Goal: Task Accomplishment & Management: Manage account settings

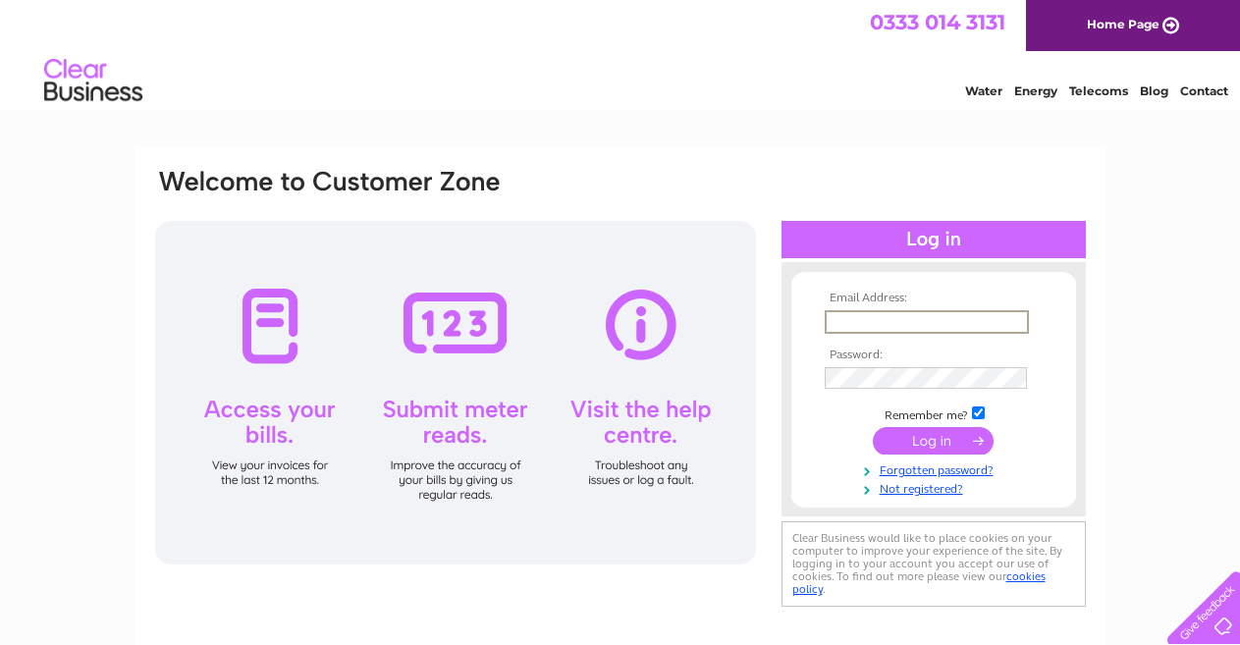
type input "[EMAIL_ADDRESS][DOMAIN_NAME]"
click at [918, 432] on input "submit" at bounding box center [932, 440] width 121 height 27
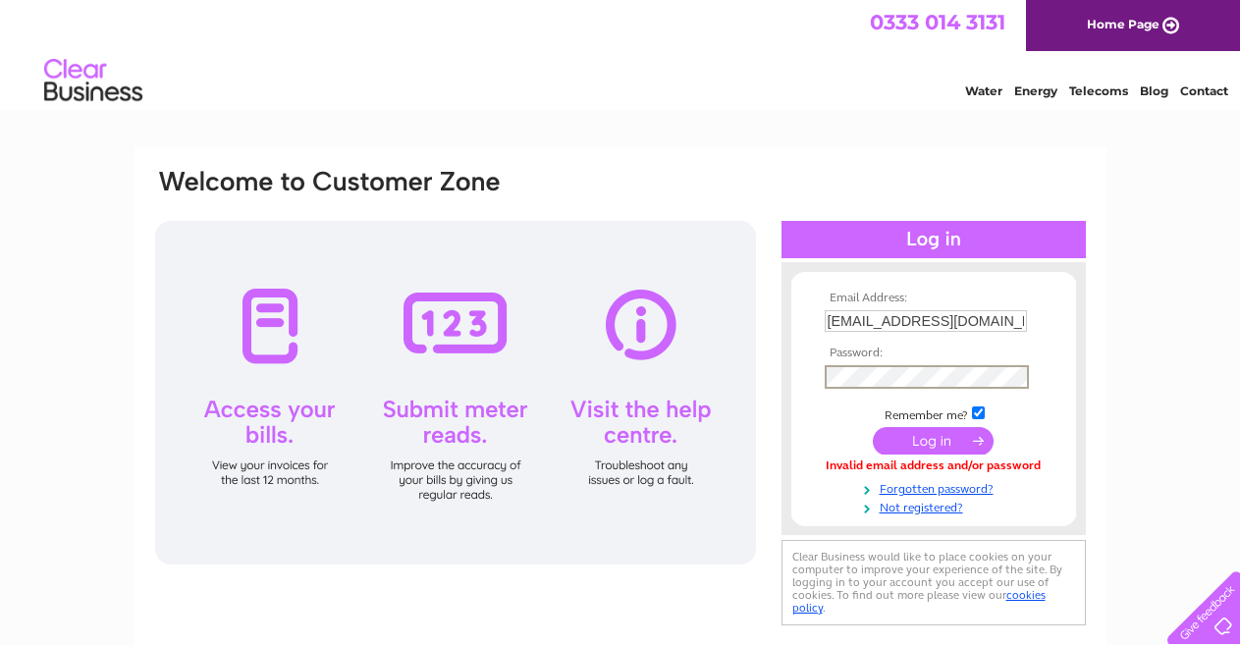
click at [890, 437] on input "submit" at bounding box center [932, 440] width 121 height 27
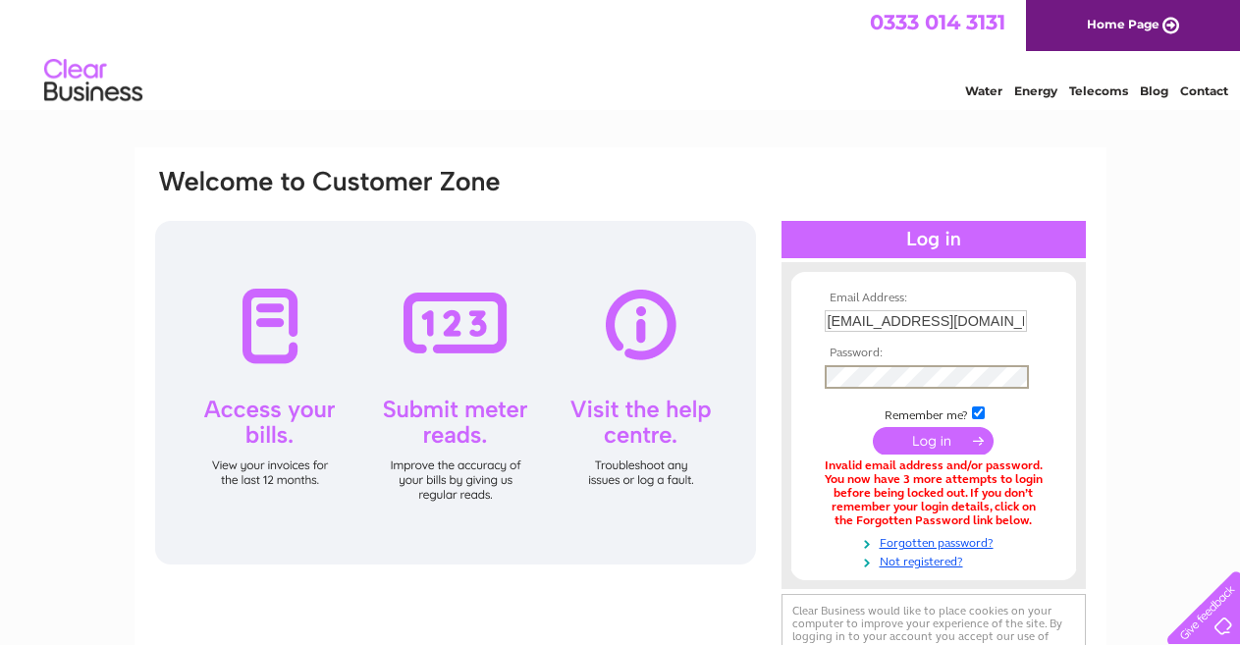
click at [872, 427] on input "submit" at bounding box center [932, 440] width 121 height 27
click at [894, 537] on link "Forgotten password?" at bounding box center [935, 539] width 223 height 19
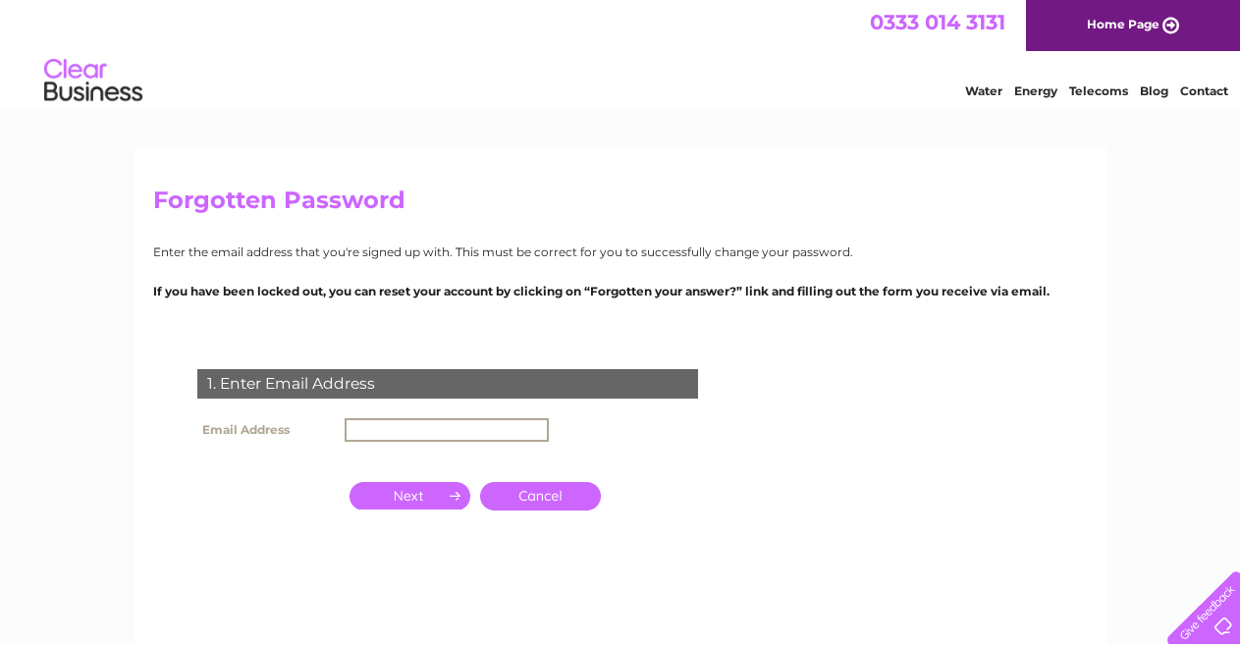
click at [383, 430] on input "text" at bounding box center [446, 430] width 204 height 24
type input "[EMAIL_ADDRESS][DOMAIN_NAME]"
click at [432, 492] on input "button" at bounding box center [409, 495] width 121 height 27
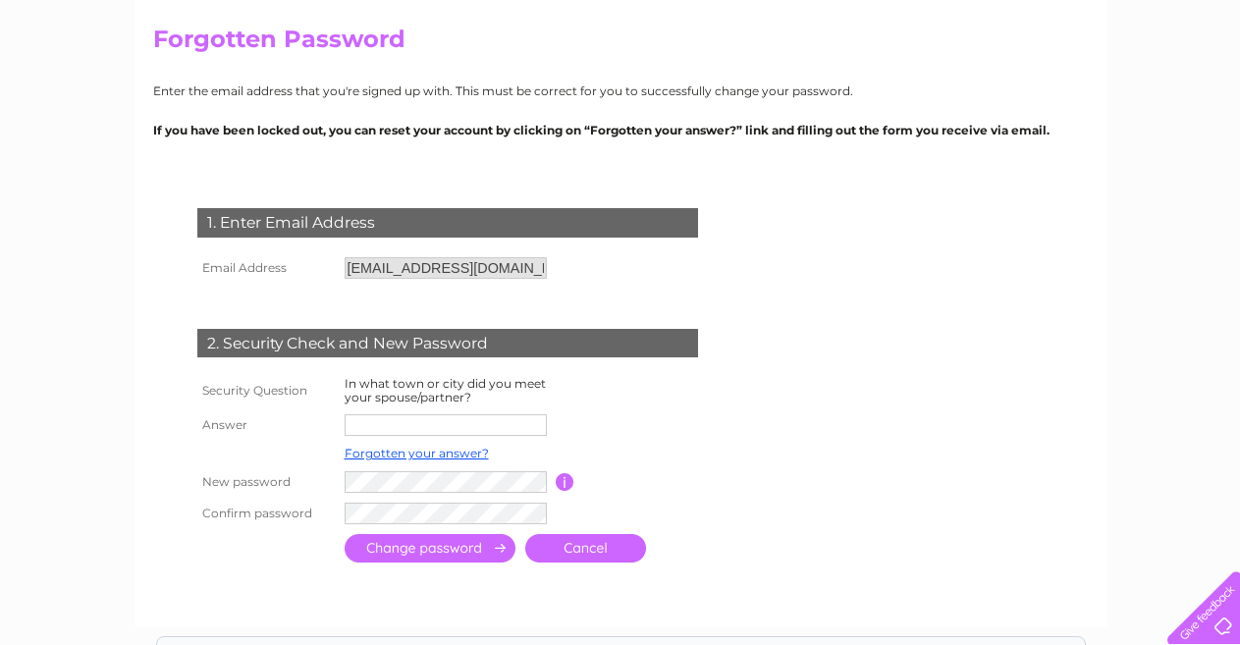
scroll to position [196, 0]
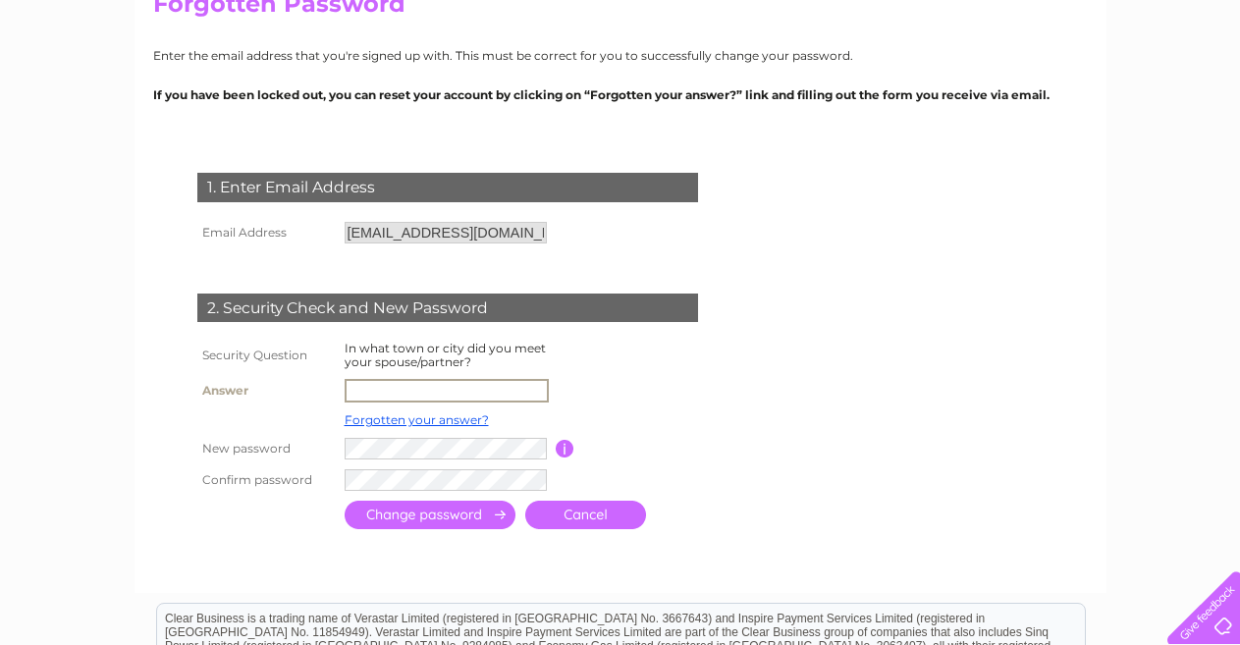
click at [401, 392] on input "text" at bounding box center [446, 391] width 204 height 24
type input "hartlepool"
click at [414, 509] on input "submit" at bounding box center [429, 515] width 171 height 28
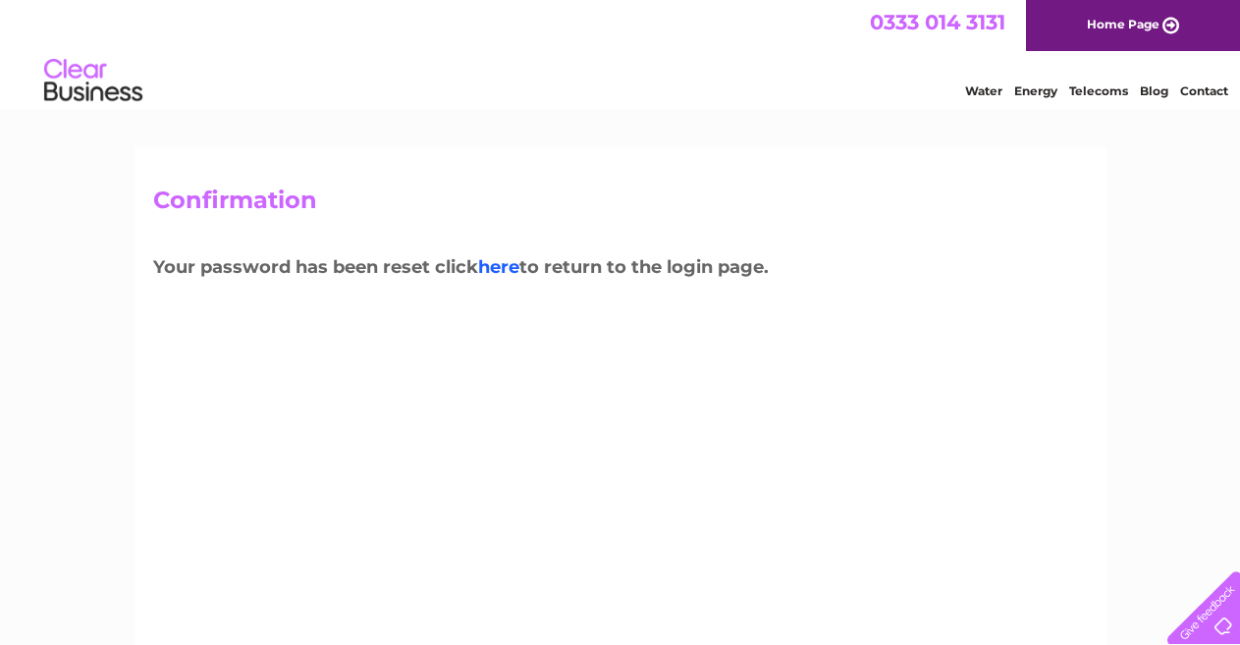
click at [502, 266] on link "here" at bounding box center [498, 267] width 41 height 22
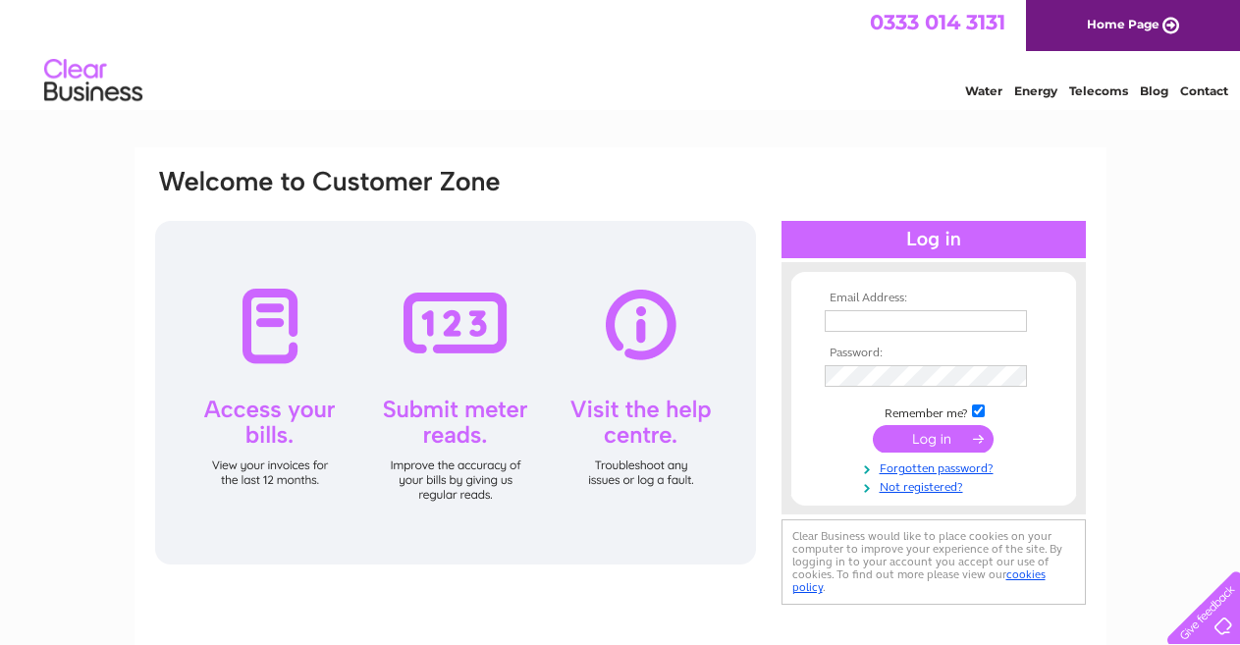
click at [955, 321] on input "text" at bounding box center [925, 321] width 202 height 22
type input "jchrystalandpartners@gmail.com"
click at [911, 432] on input "submit" at bounding box center [932, 440] width 121 height 27
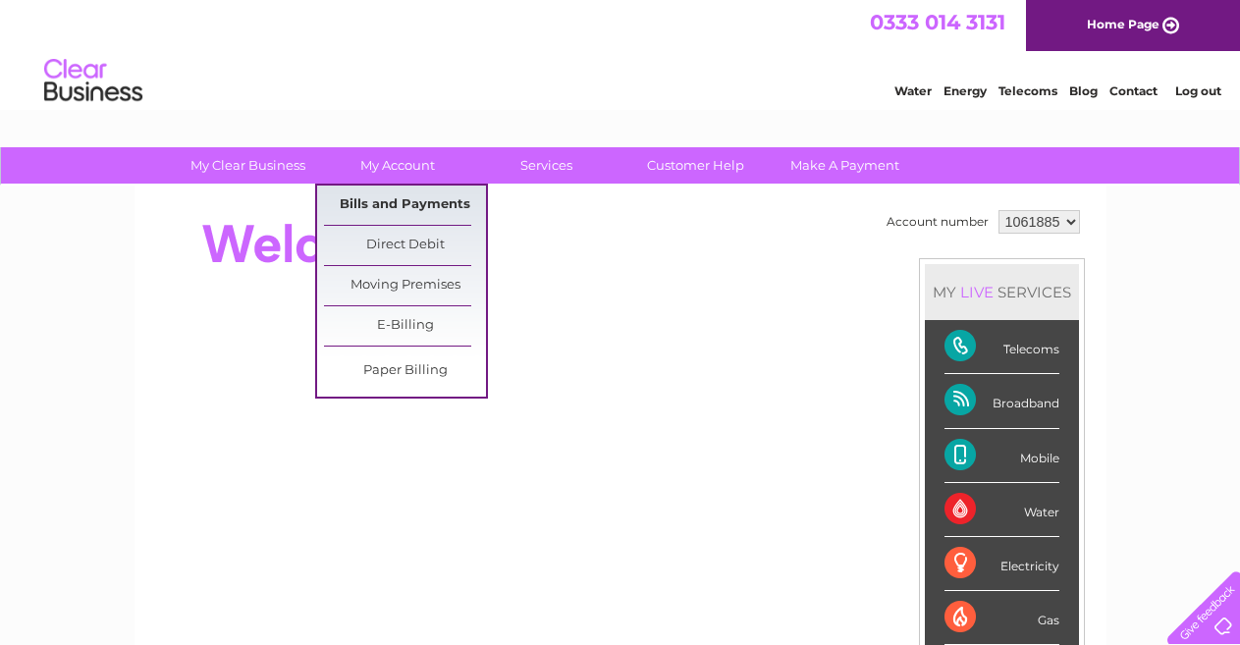
click at [400, 204] on link "Bills and Payments" at bounding box center [405, 204] width 162 height 39
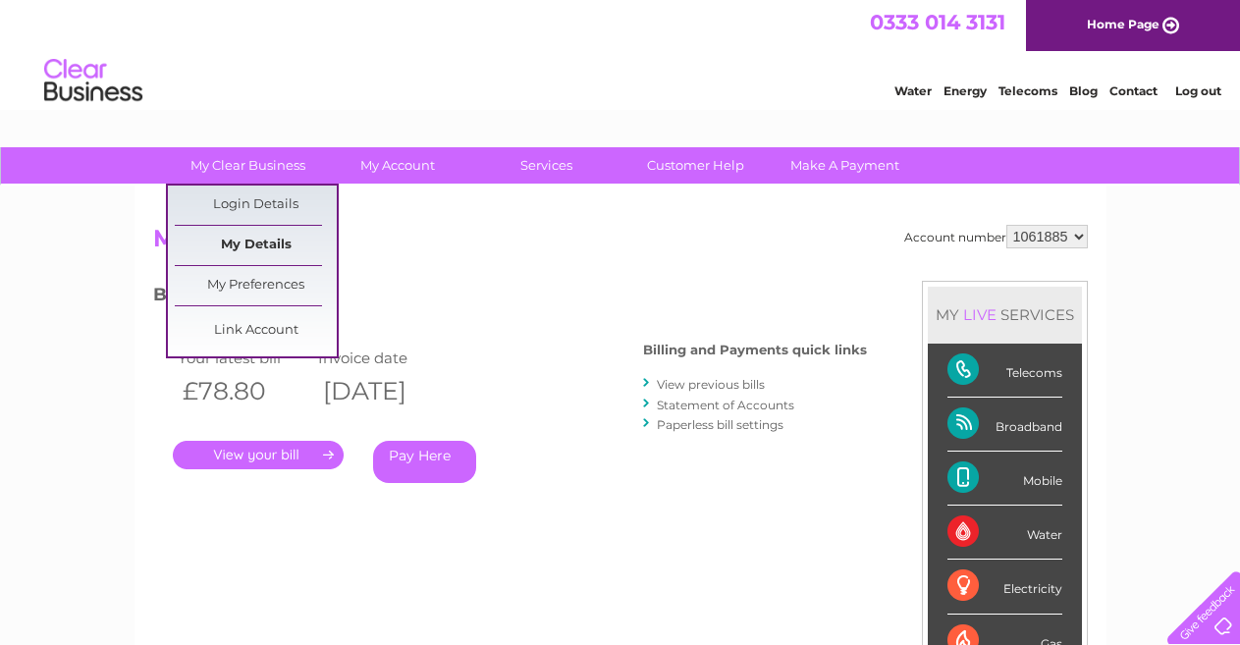
click at [267, 238] on link "My Details" at bounding box center [256, 245] width 162 height 39
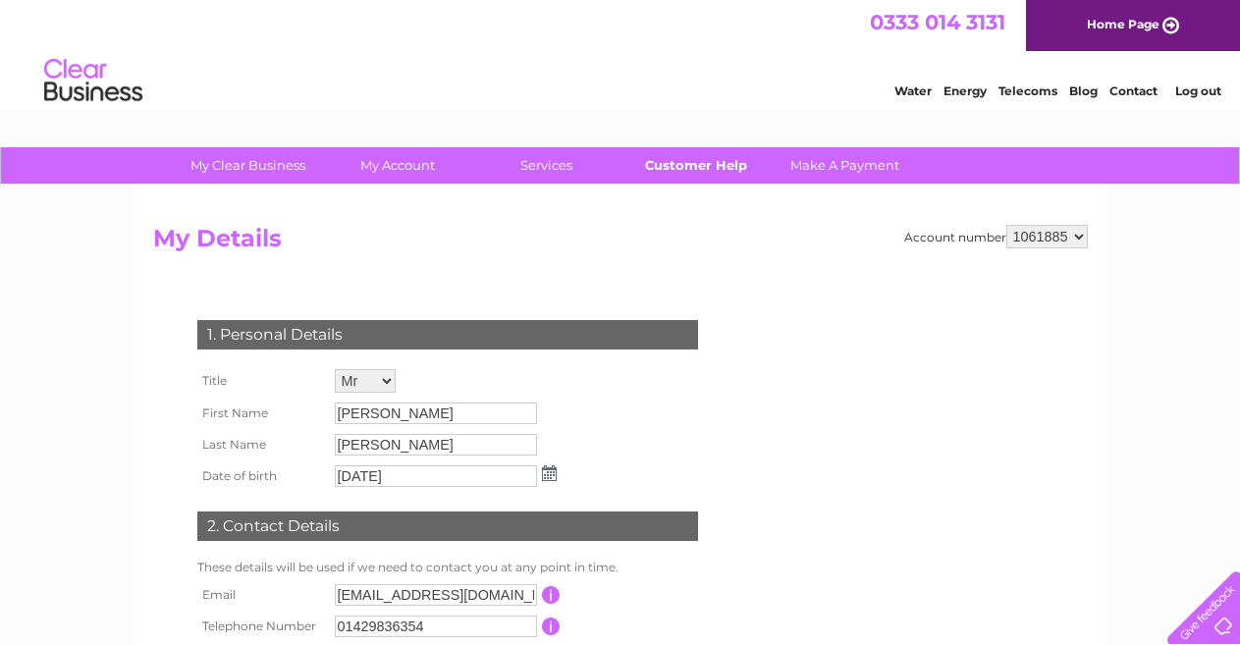
click at [676, 164] on link "Customer Help" at bounding box center [695, 165] width 162 height 36
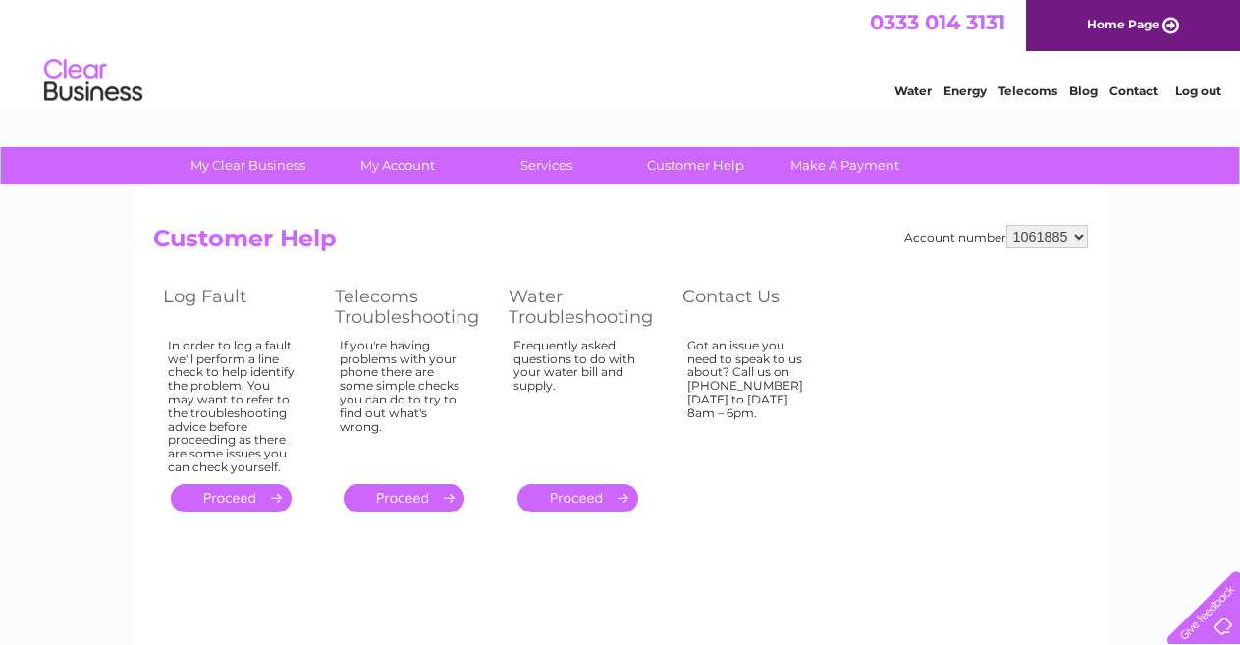
click at [211, 491] on link "." at bounding box center [231, 498] width 121 height 28
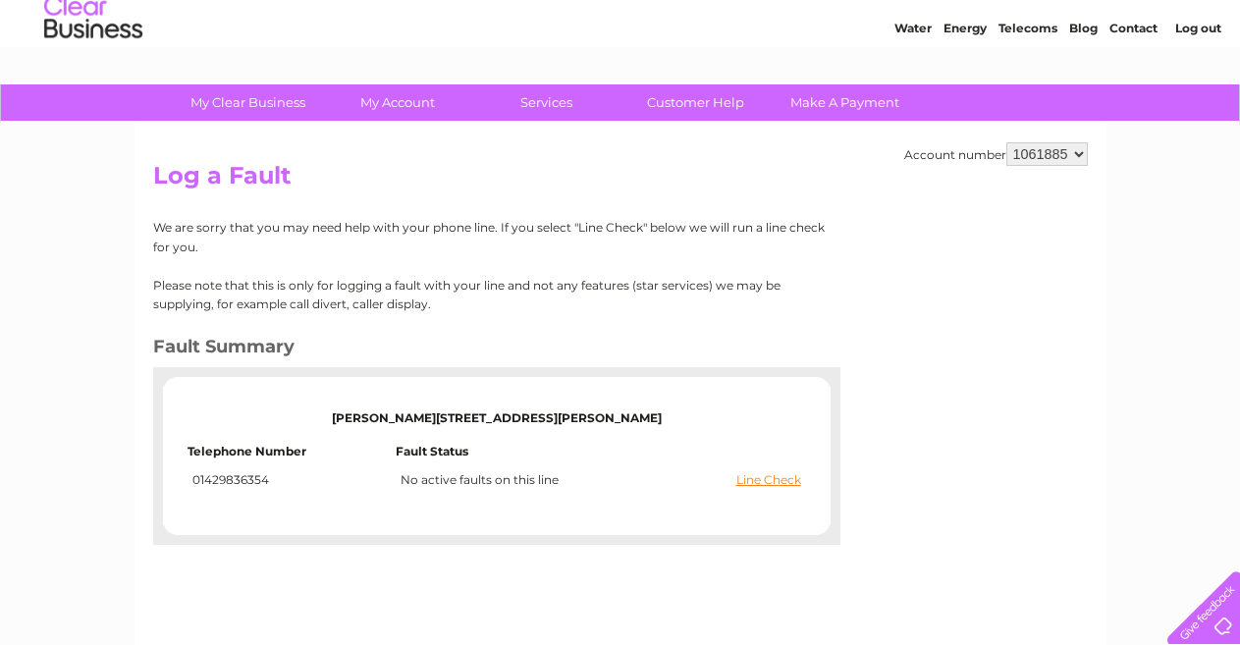
scroll to position [98, 0]
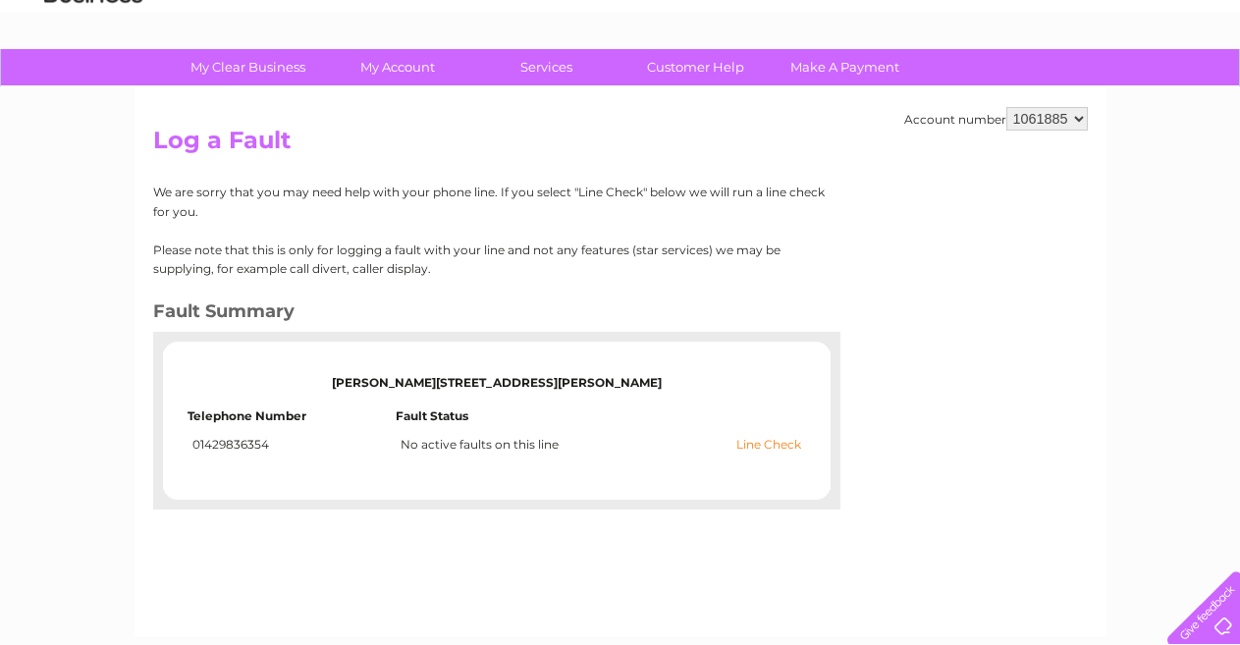
click at [755, 442] on link "Line Check" at bounding box center [768, 445] width 65 height 14
click at [748, 443] on link "Line Check" at bounding box center [768, 445] width 65 height 14
click at [748, 442] on link "Line Check" at bounding box center [768, 445] width 65 height 14
click at [766, 444] on link "Line Check" at bounding box center [768, 445] width 65 height 14
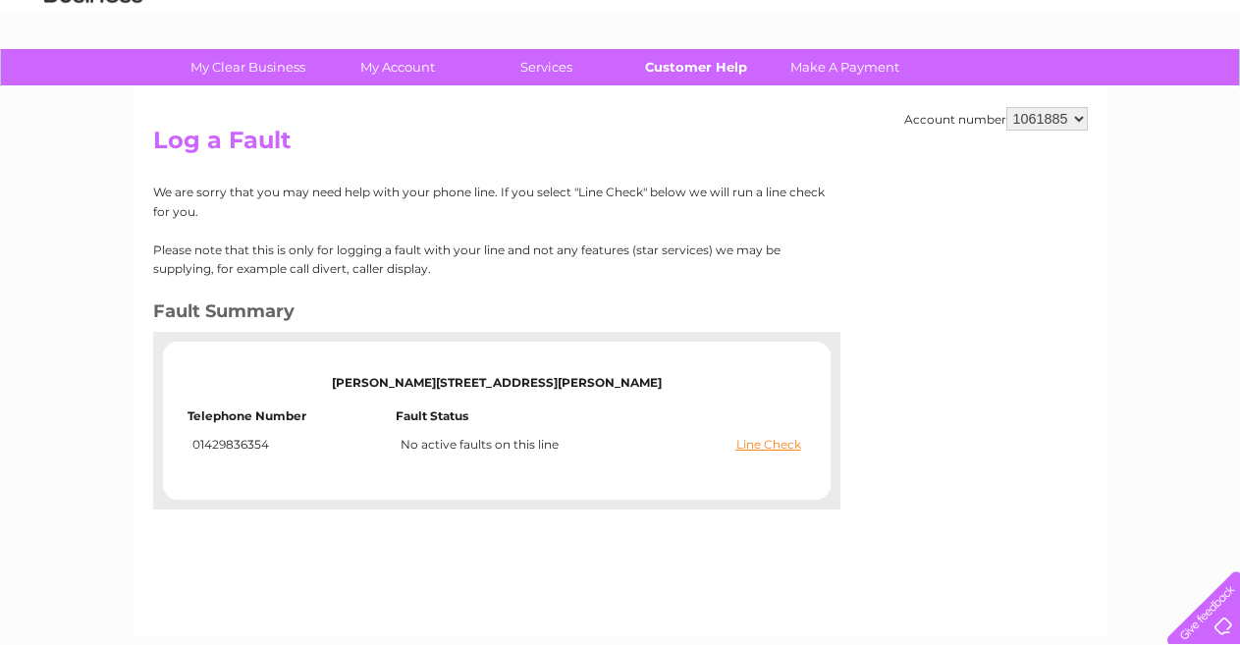
click at [684, 67] on link "Customer Help" at bounding box center [695, 67] width 162 height 36
click at [712, 72] on link "Customer Help" at bounding box center [695, 67] width 162 height 36
click at [721, 67] on link "Customer Help" at bounding box center [695, 67] width 162 height 36
click at [679, 68] on link "Customer Help" at bounding box center [695, 67] width 162 height 36
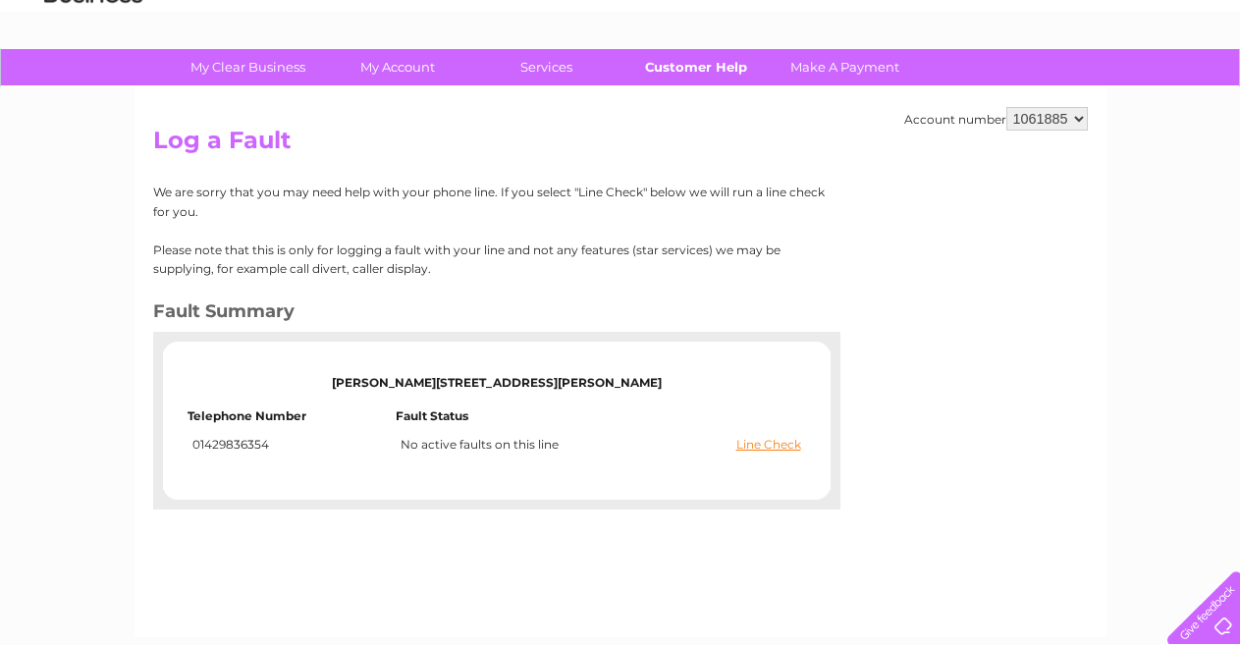
click at [679, 68] on link "Customer Help" at bounding box center [695, 67] width 162 height 36
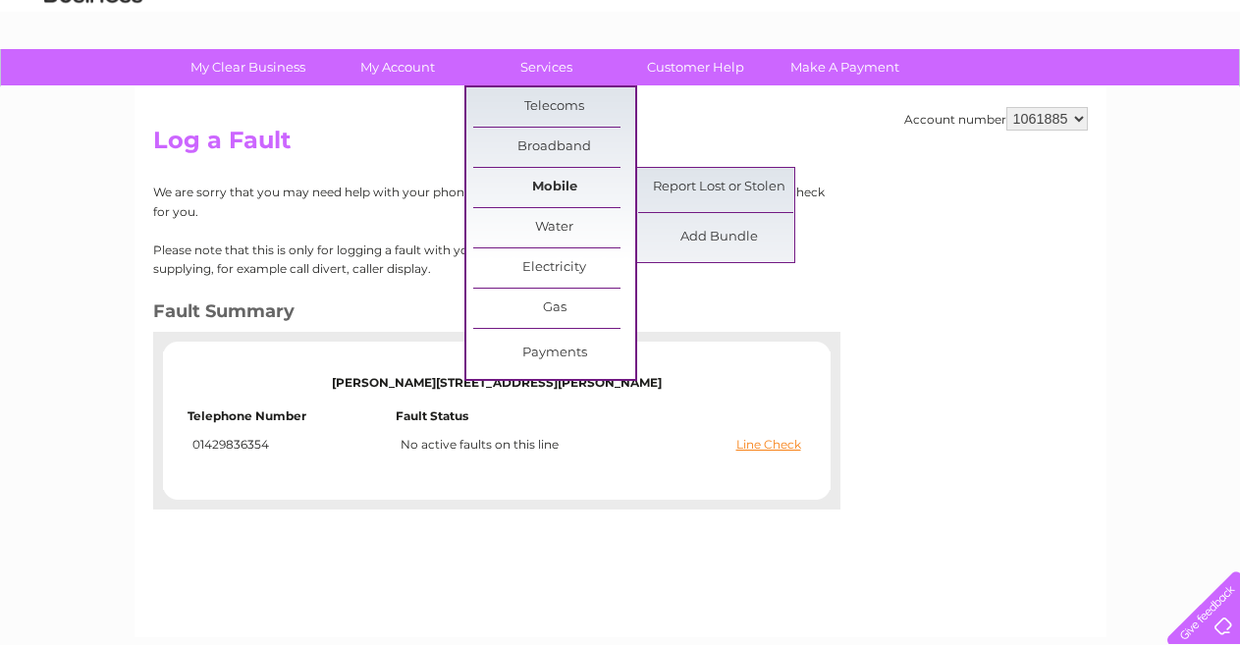
click at [554, 172] on link "Mobile" at bounding box center [554, 187] width 162 height 39
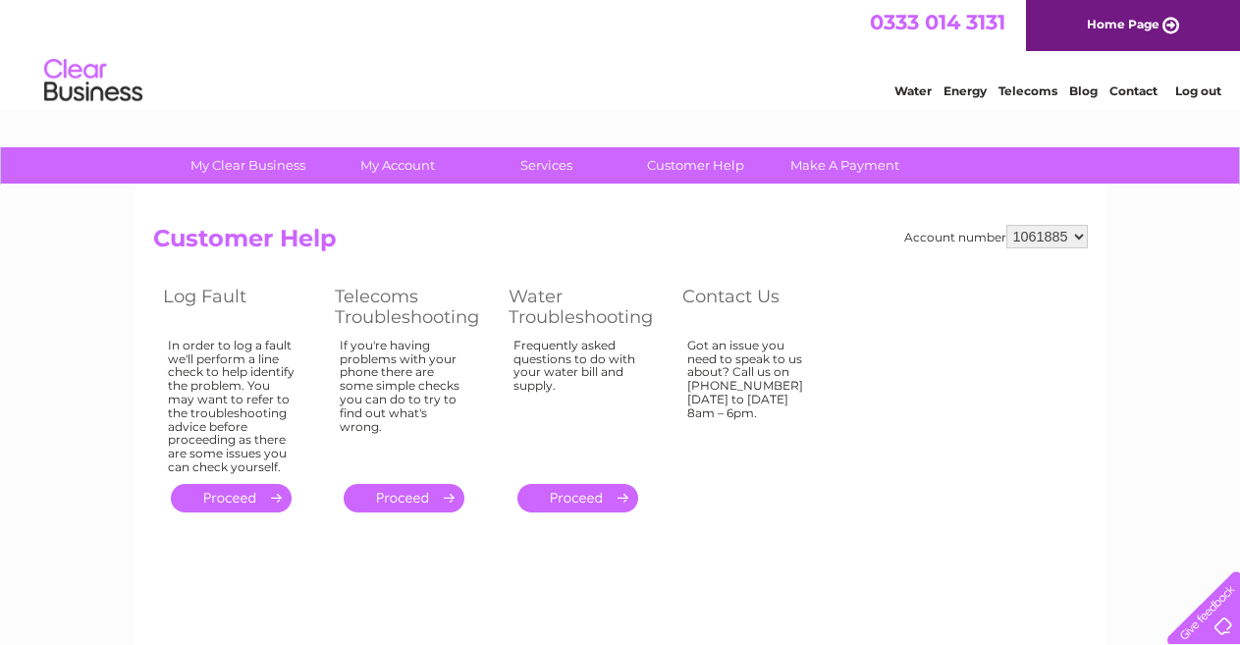
click at [396, 496] on link "." at bounding box center [403, 498] width 121 height 28
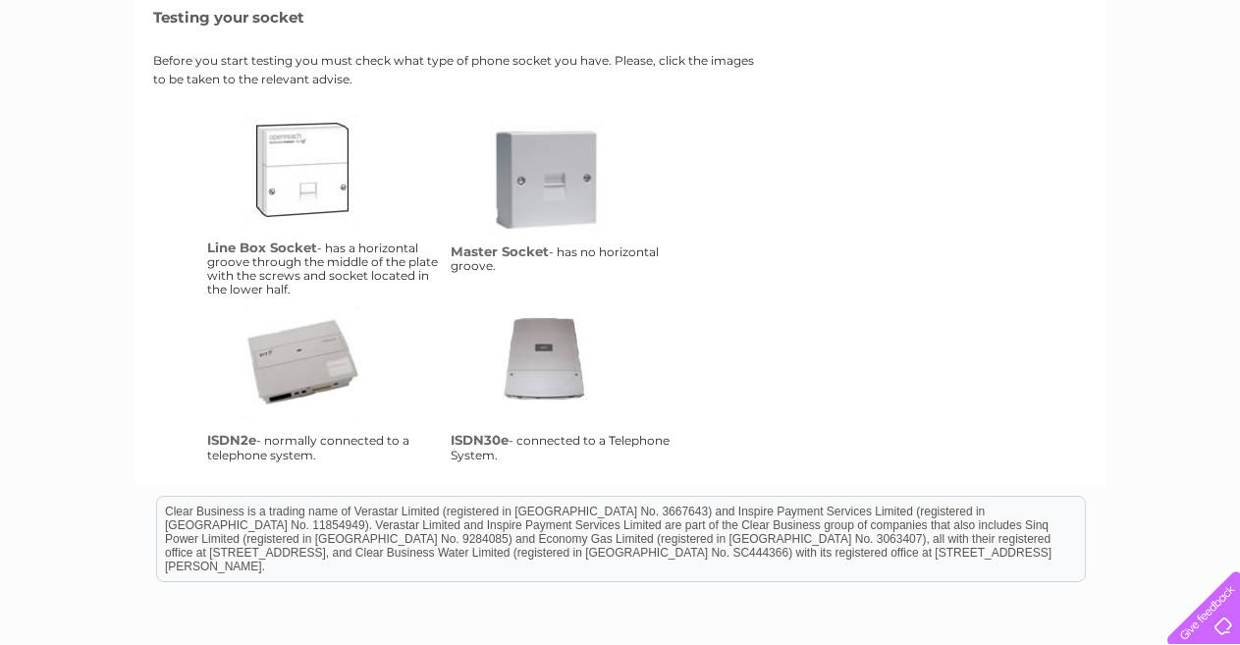
scroll to position [196, 0]
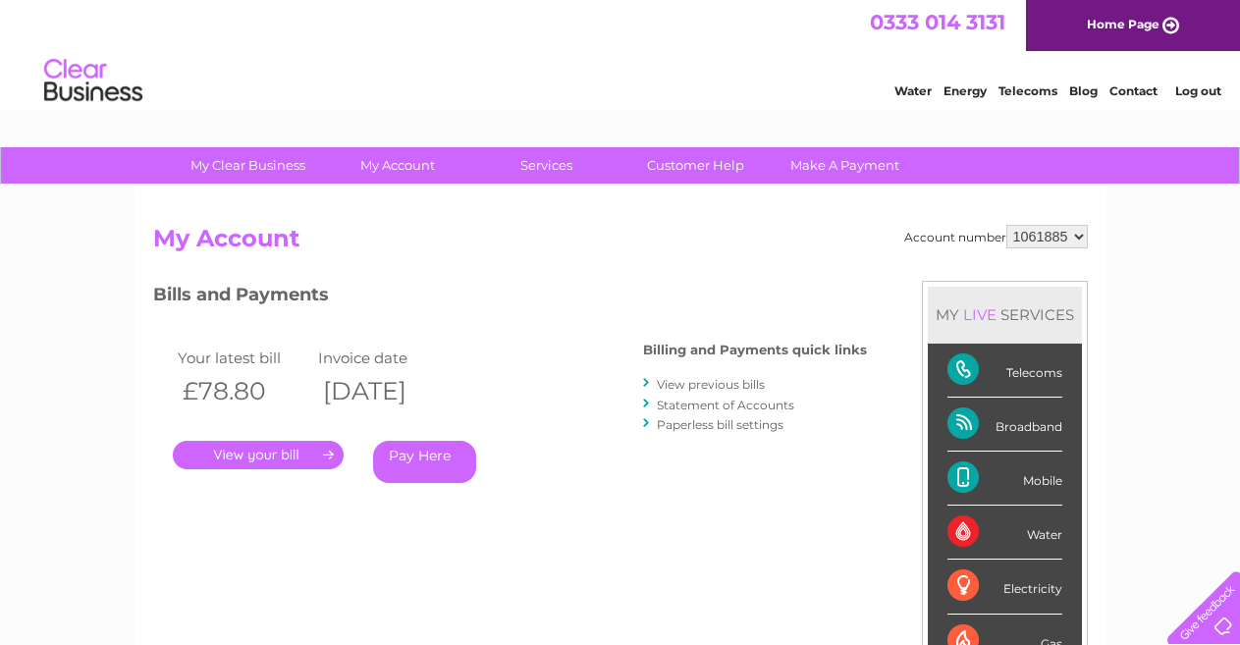
click at [1000, 488] on div "Mobile" at bounding box center [1004, 478] width 115 height 54
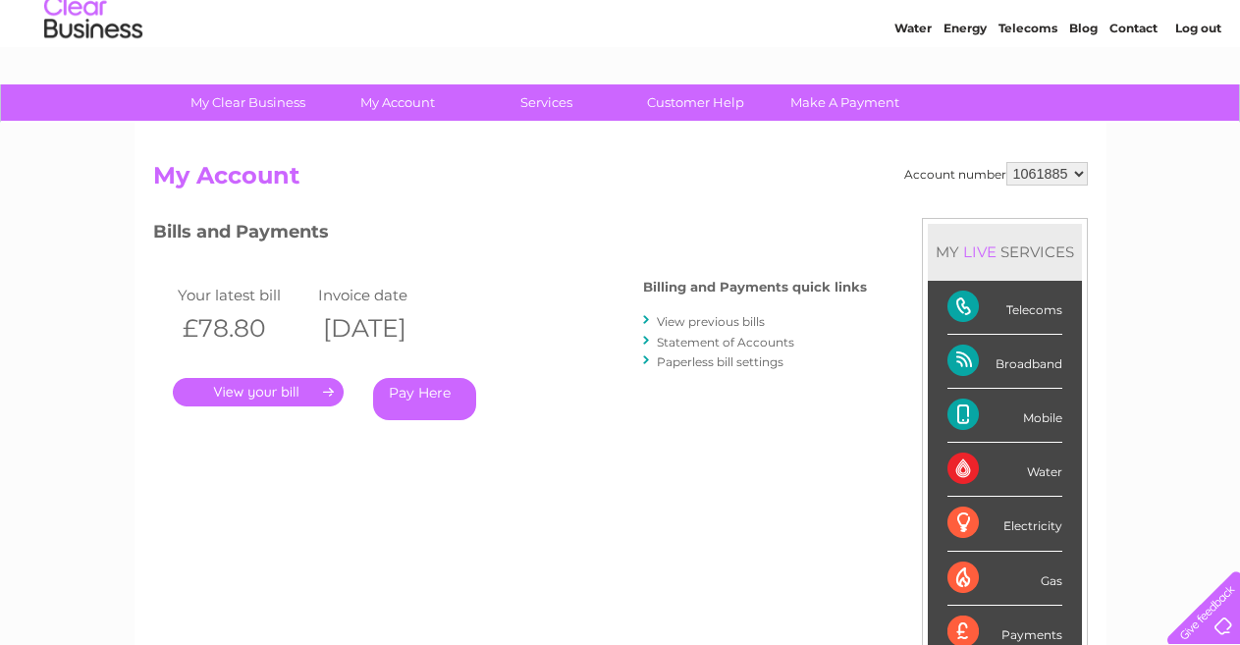
scroll to position [98, 0]
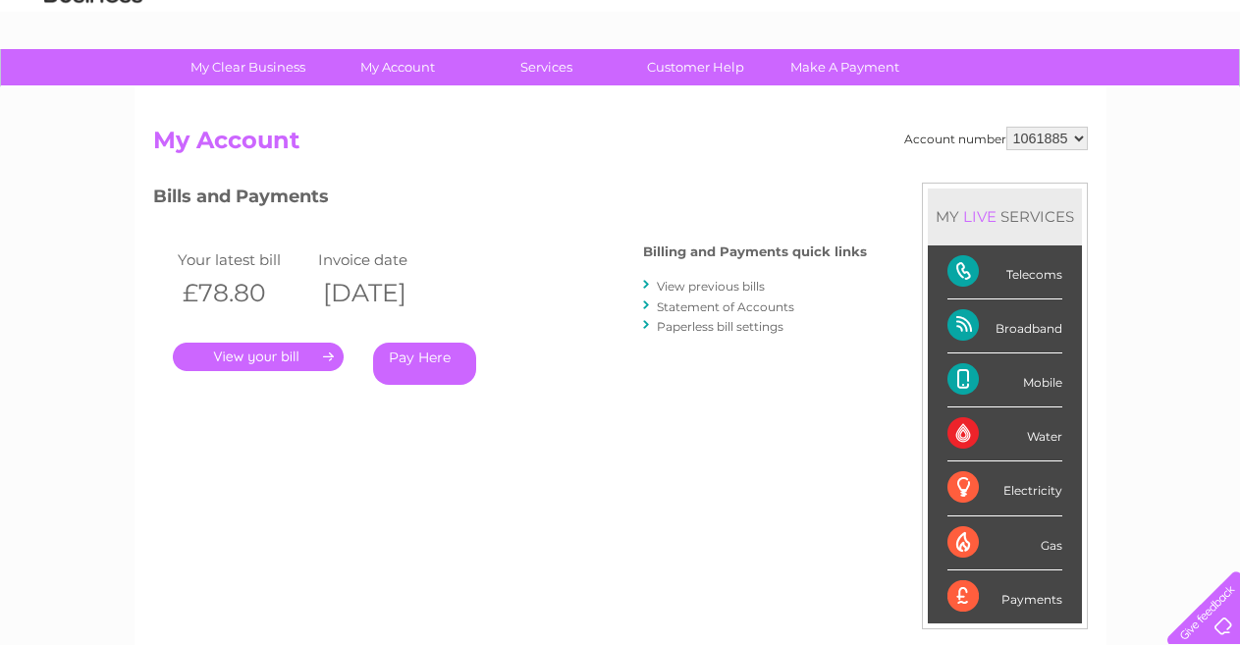
click at [964, 380] on div "Mobile" at bounding box center [1004, 380] width 115 height 54
click at [957, 375] on div "Mobile" at bounding box center [1004, 380] width 115 height 54
click at [957, 374] on div "Mobile" at bounding box center [1004, 380] width 115 height 54
click at [261, 356] on link "." at bounding box center [258, 357] width 171 height 28
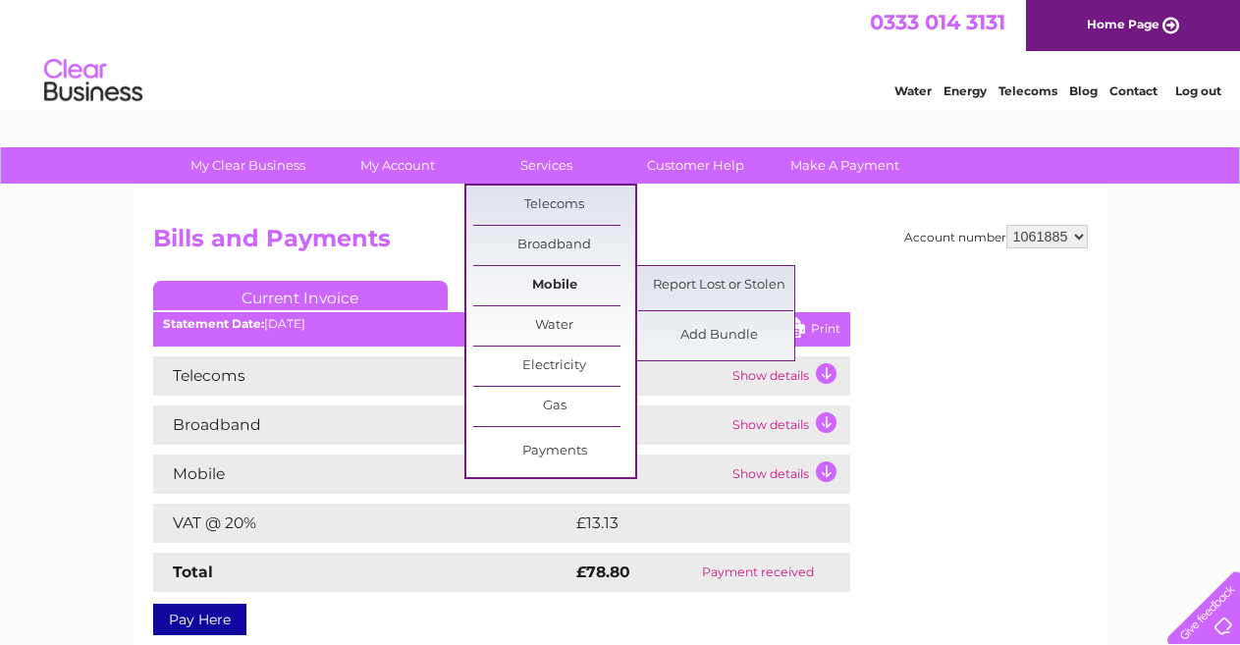
click at [550, 280] on link "Mobile" at bounding box center [554, 285] width 162 height 39
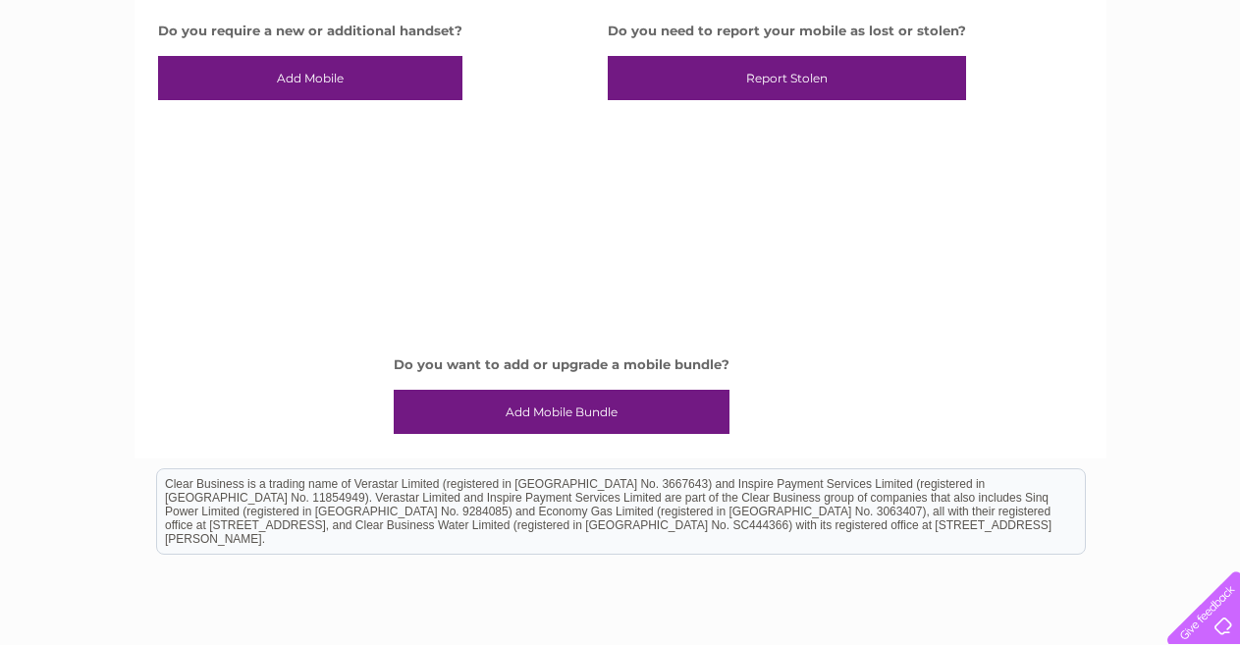
scroll to position [294, 0]
